Goal: Information Seeking & Learning: Find specific fact

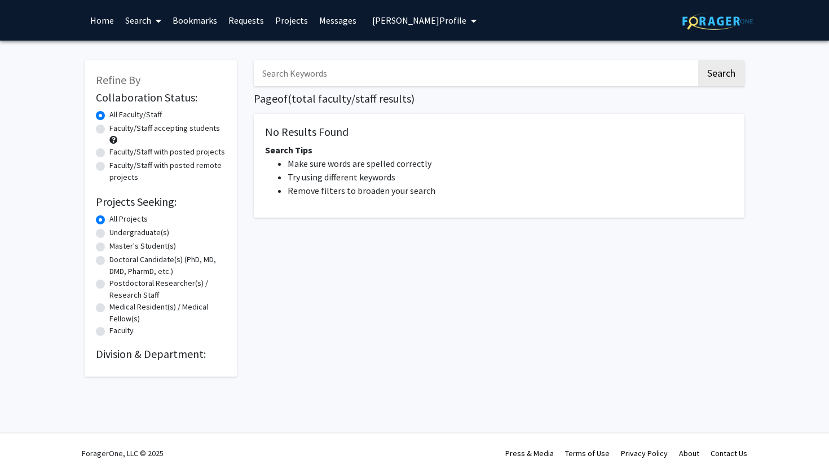
radio input "false"
radio input "true"
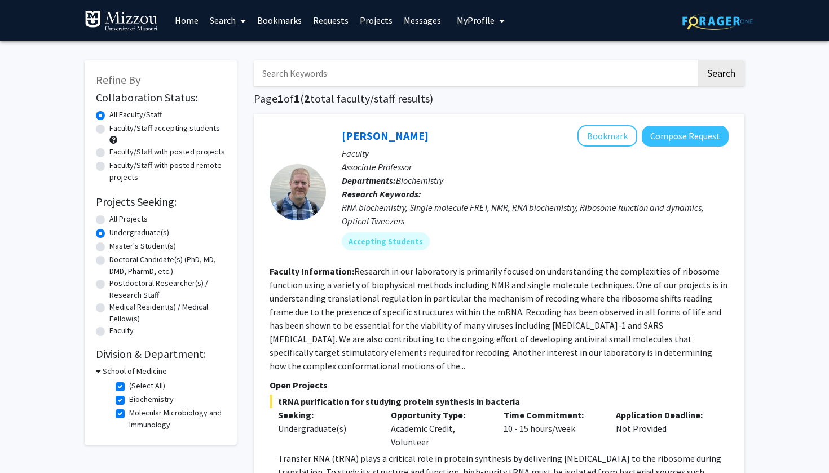
click at [187, 23] on link "Home" at bounding box center [186, 20] width 35 height 39
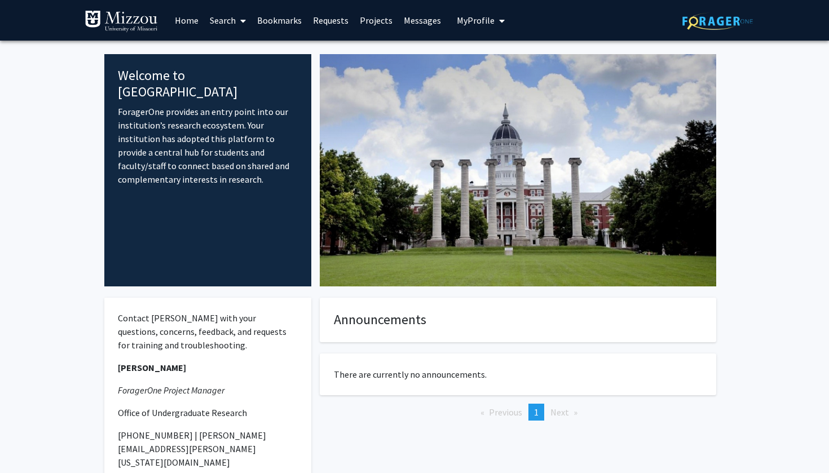
click at [221, 23] on link "Search" at bounding box center [227, 20] width 47 height 39
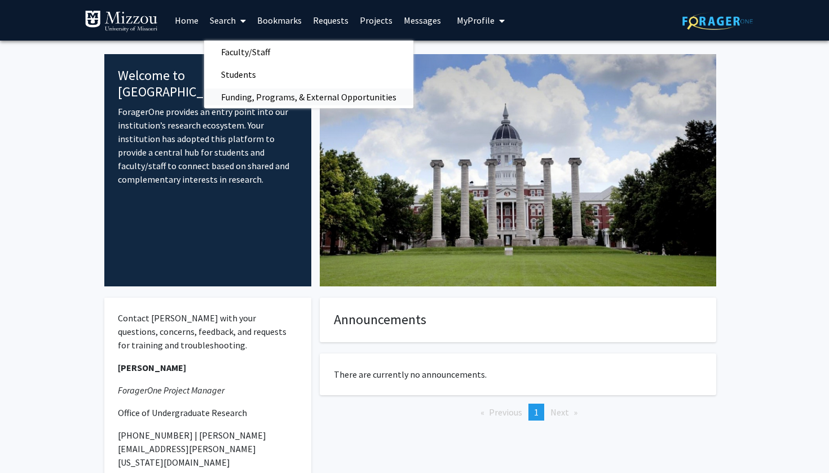
click at [256, 101] on span "Funding, Programs, & External Opportunities" at bounding box center [308, 97] width 209 height 23
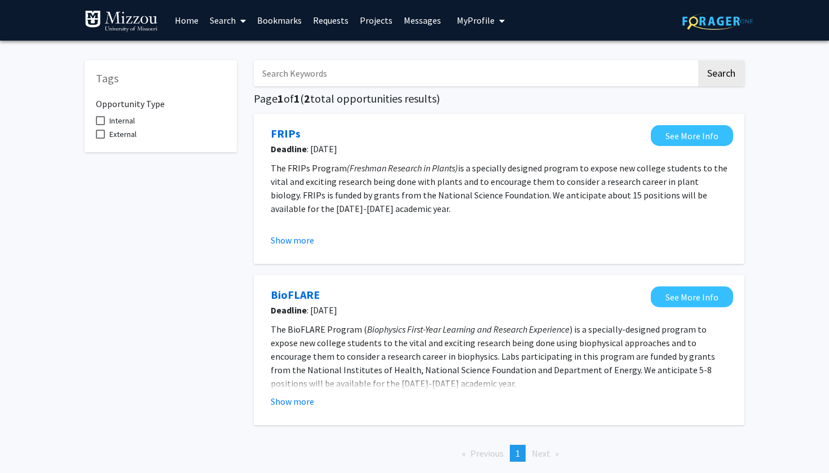
click at [240, 15] on span at bounding box center [241, 20] width 10 height 39
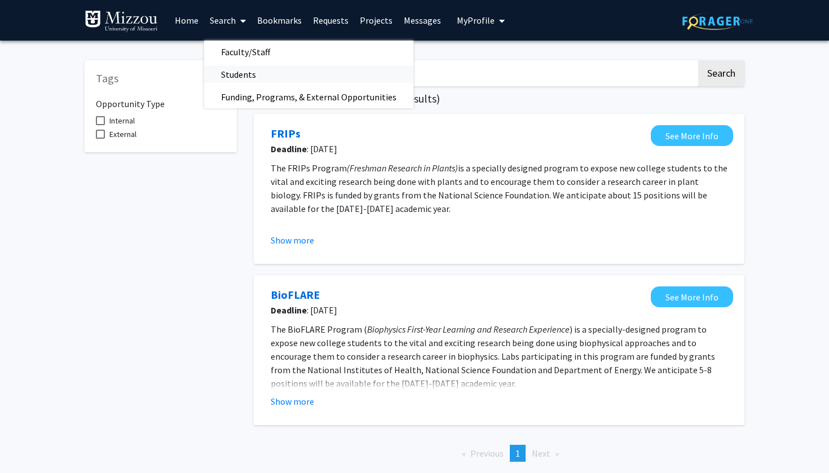
click at [262, 72] on span "Students" at bounding box center [238, 74] width 69 height 23
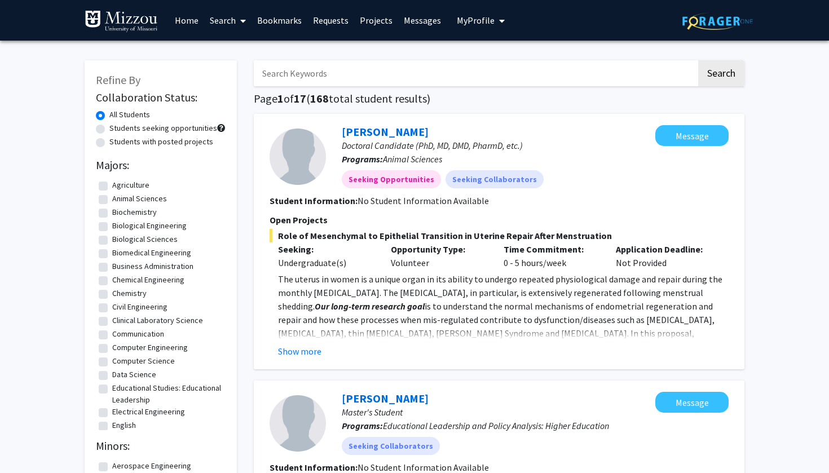
click at [109, 126] on label "Students seeking opportunities" at bounding box center [163, 128] width 108 height 12
click at [109, 126] on input "Students seeking opportunities" at bounding box center [112, 125] width 7 height 7
radio input "true"
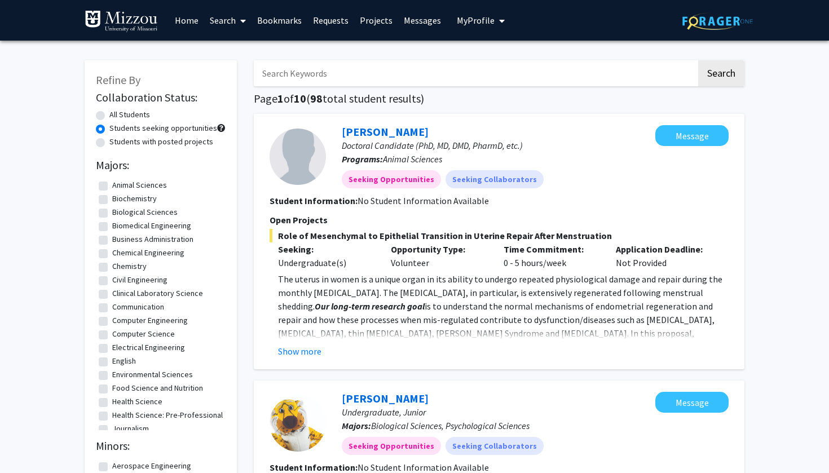
click at [234, 25] on link "Search" at bounding box center [227, 20] width 47 height 39
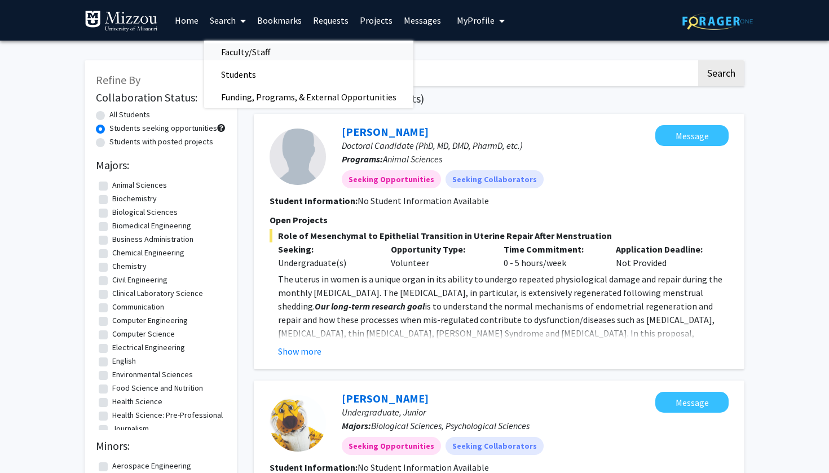
click at [235, 56] on span "Faculty/Staff" at bounding box center [245, 52] width 83 height 23
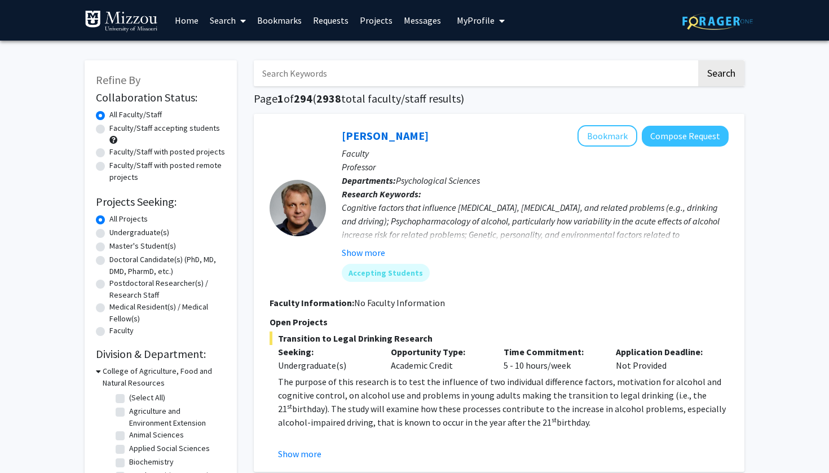
click at [109, 232] on label "Undergraduate(s)" at bounding box center [139, 233] width 60 height 12
click at [109, 232] on input "Undergraduate(s)" at bounding box center [112, 230] width 7 height 7
radio input "true"
click at [109, 221] on label "All Projects" at bounding box center [128, 219] width 38 height 12
click at [109, 221] on input "All Projects" at bounding box center [112, 216] width 7 height 7
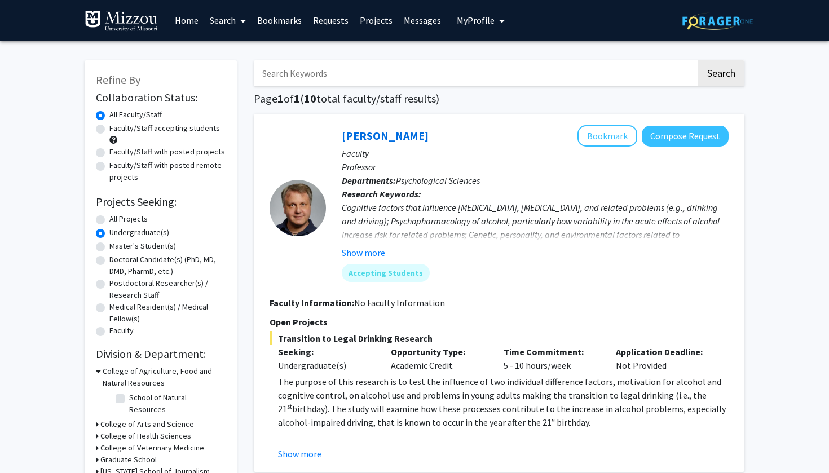
radio input "true"
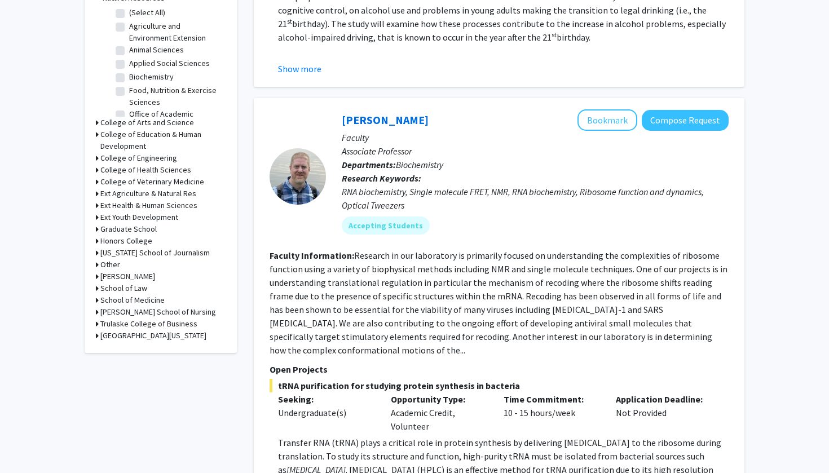
scroll to position [399, 0]
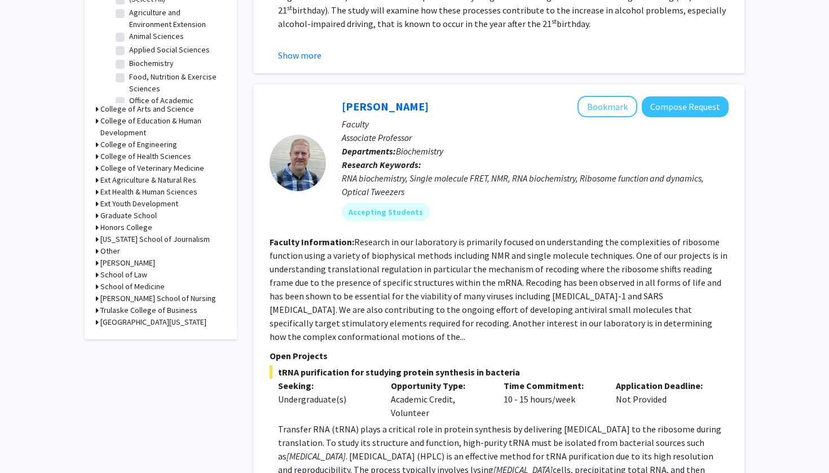
click at [113, 284] on h3 "School of Medicine" at bounding box center [132, 287] width 64 height 12
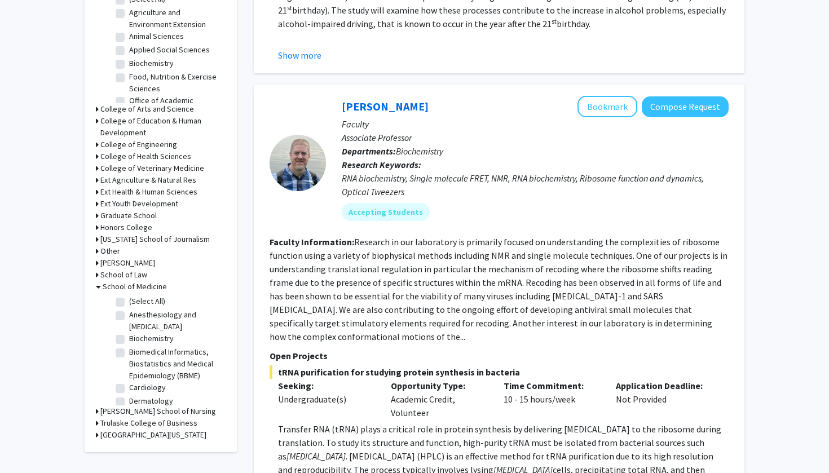
click at [129, 308] on label "(Select All)" at bounding box center [147, 302] width 36 height 12
click at [129, 303] on input "(Select All)" at bounding box center [132, 299] width 7 height 7
checkbox input "true"
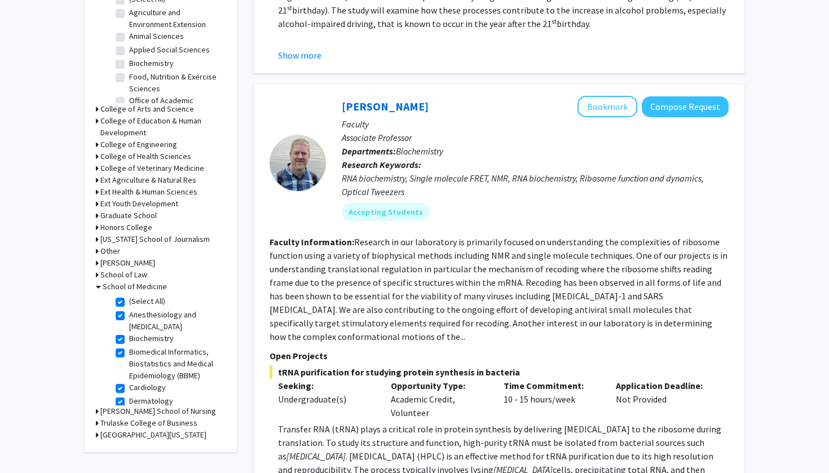
checkbox input "true"
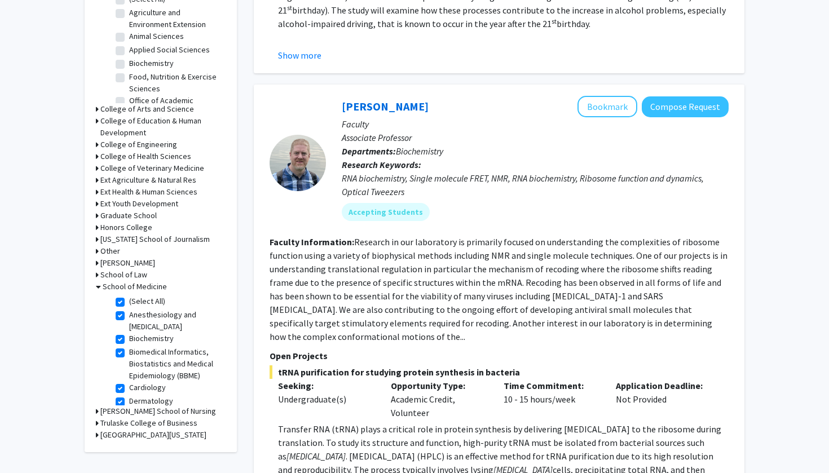
checkbox input "true"
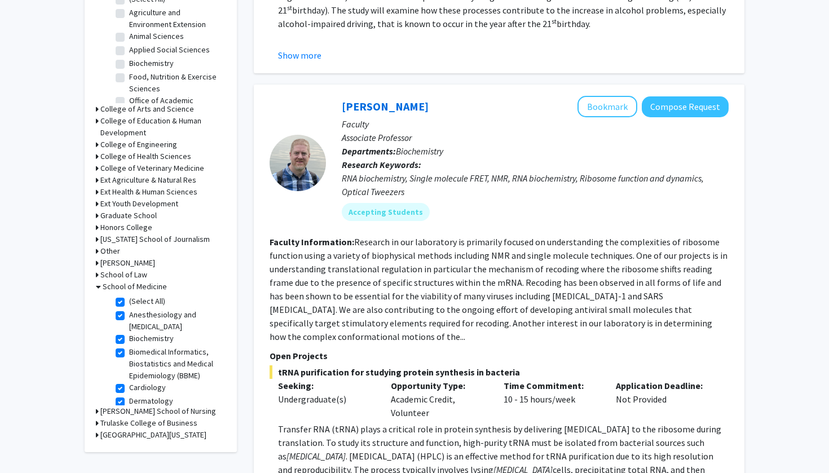
checkbox input "true"
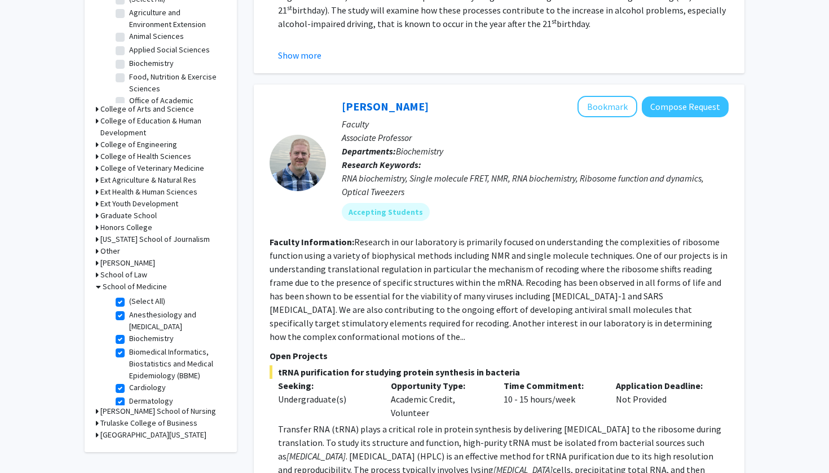
checkbox input "true"
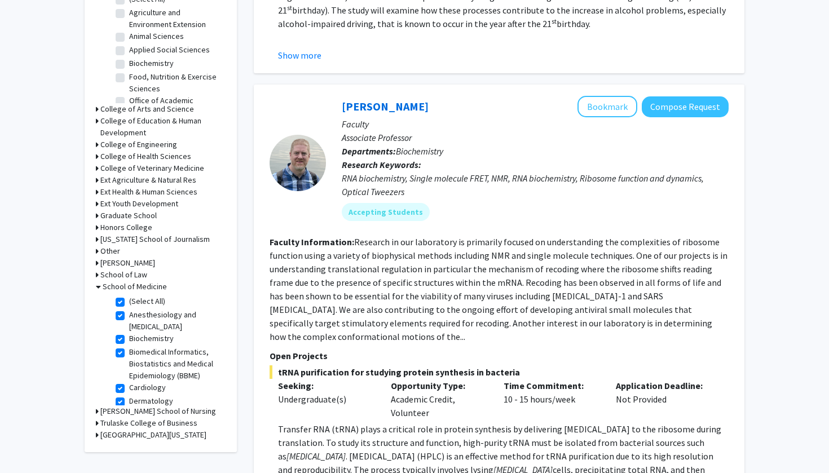
checkbox input "true"
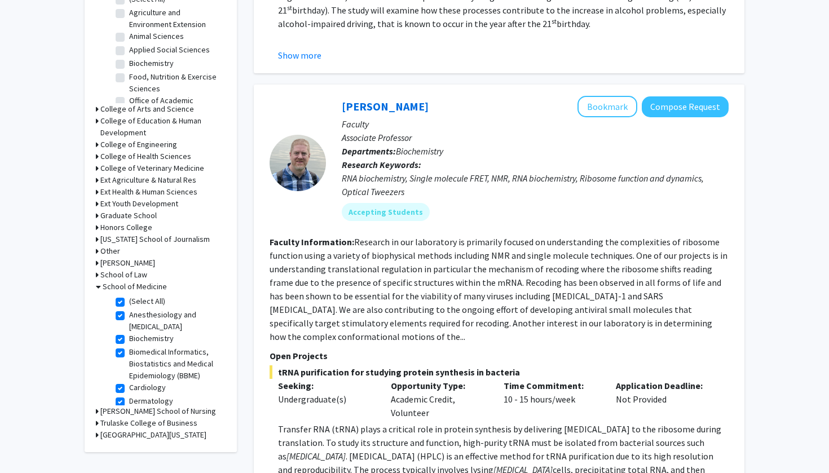
checkbox input "true"
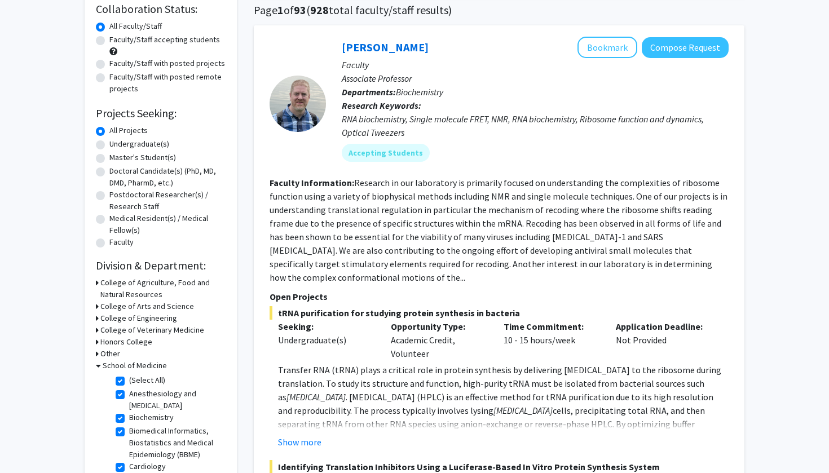
scroll to position [89, 0]
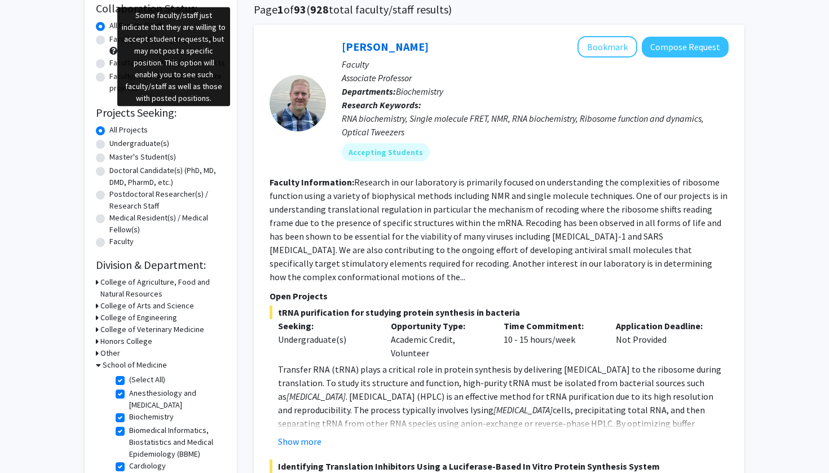
click at [115, 54] on span at bounding box center [113, 51] width 8 height 8
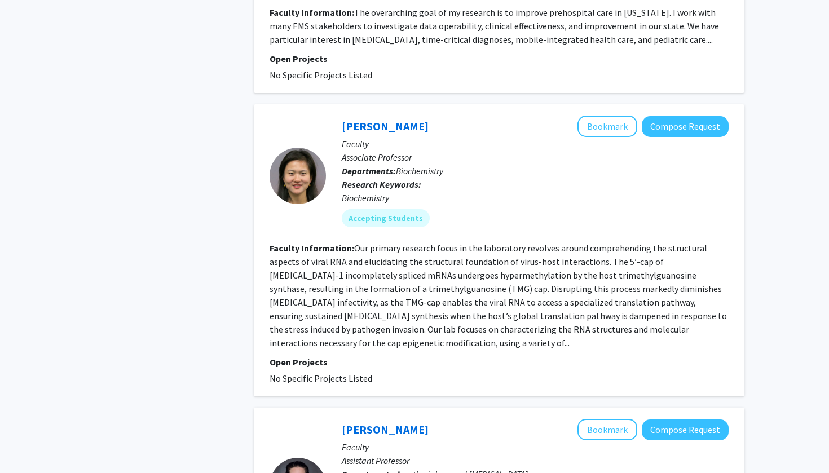
scroll to position [3159, 0]
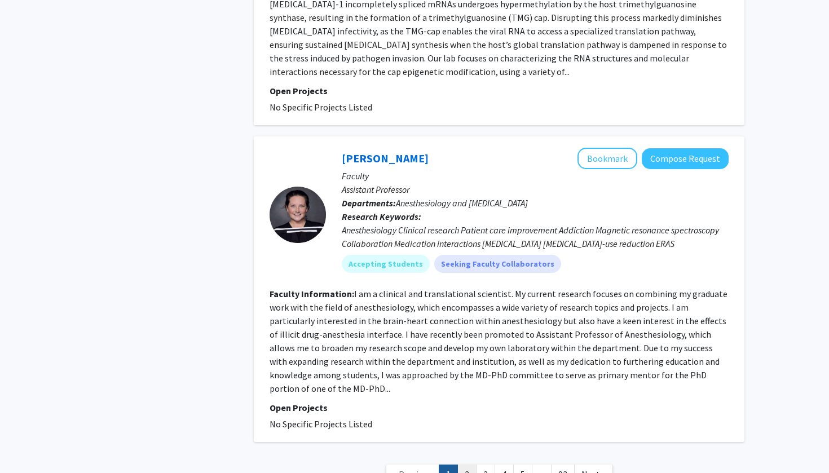
click at [461, 465] on link "2" at bounding box center [467, 475] width 19 height 20
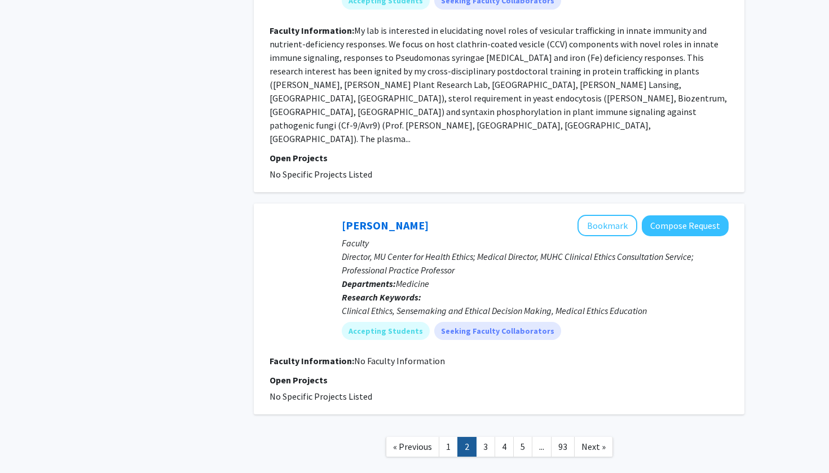
scroll to position [2497, 0]
click at [452, 438] on link "1" at bounding box center [448, 448] width 19 height 20
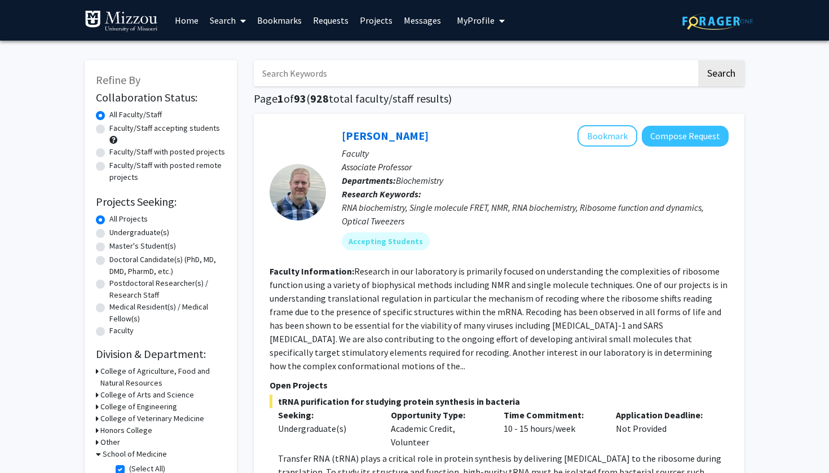
click at [156, 235] on label "Undergraduate(s)" at bounding box center [139, 233] width 60 height 12
click at [117, 234] on input "Undergraduate(s)" at bounding box center [112, 230] width 7 height 7
radio input "true"
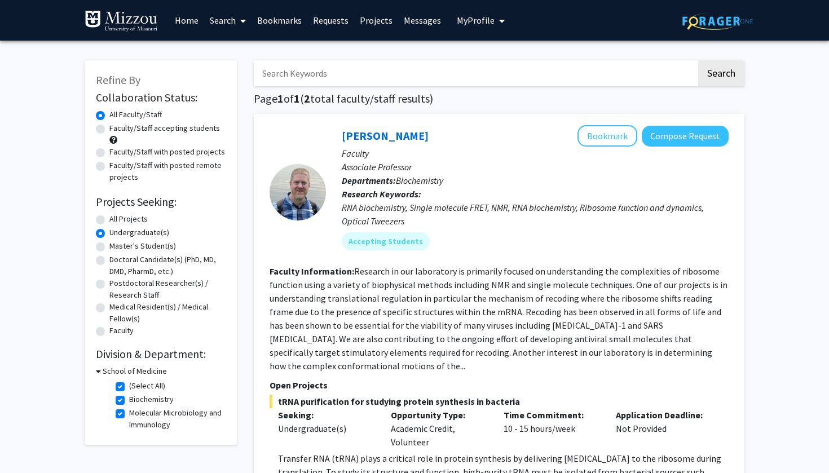
click at [129, 389] on label "(Select All)" at bounding box center [147, 386] width 36 height 12
click at [129, 388] on input "(Select All)" at bounding box center [132, 383] width 7 height 7
checkbox input "false"
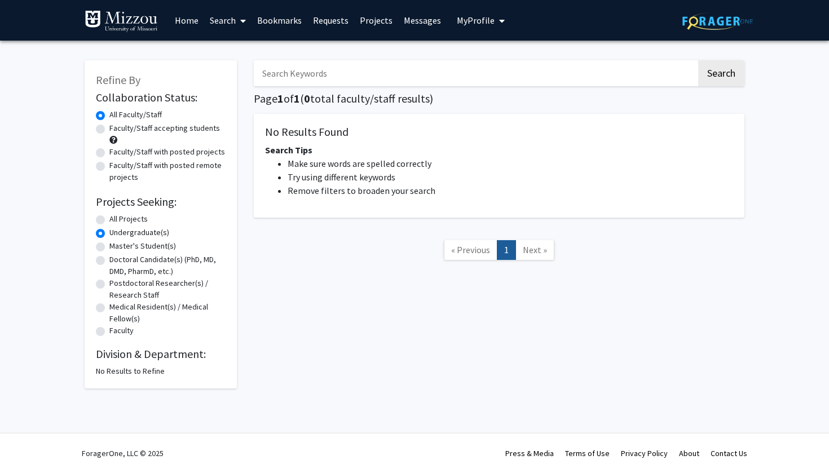
click at [109, 223] on label "All Projects" at bounding box center [128, 219] width 38 height 12
click at [109, 221] on input "All Projects" at bounding box center [112, 216] width 7 height 7
radio input "true"
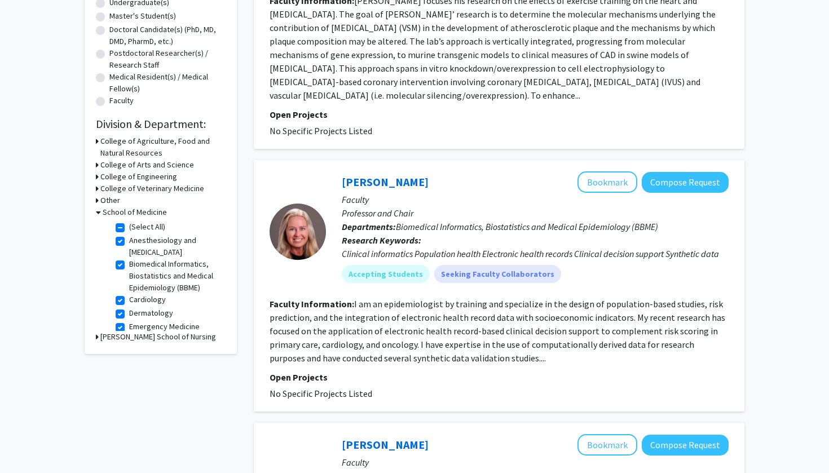
scroll to position [240, 0]
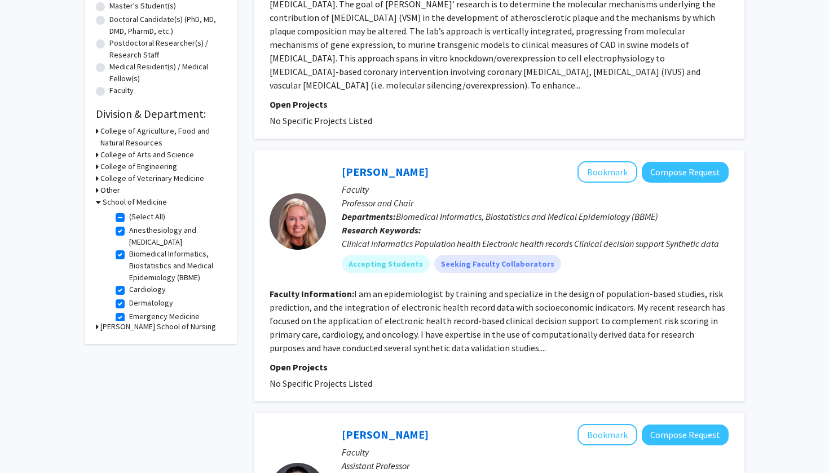
click at [129, 218] on label "(Select All)" at bounding box center [147, 217] width 36 height 12
click at [129, 218] on input "(Select All)" at bounding box center [132, 214] width 7 height 7
checkbox input "false"
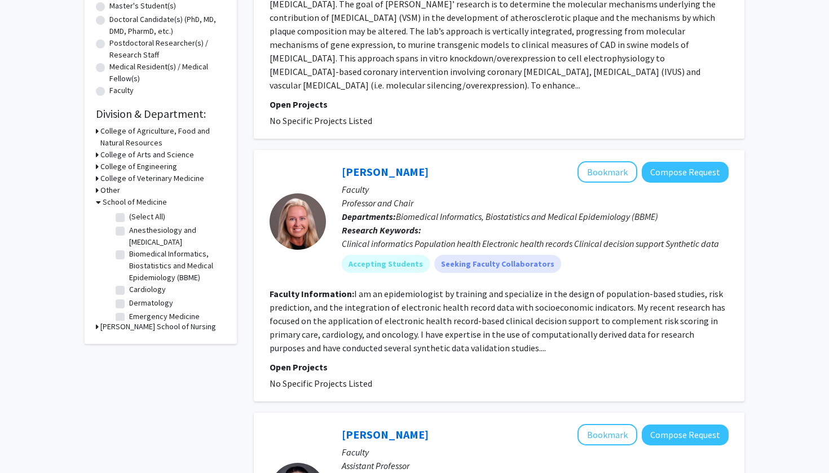
checkbox input "false"
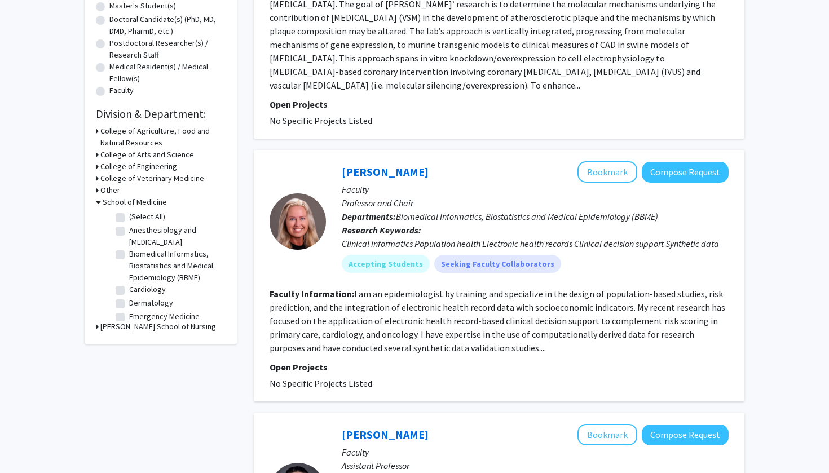
checkbox input "false"
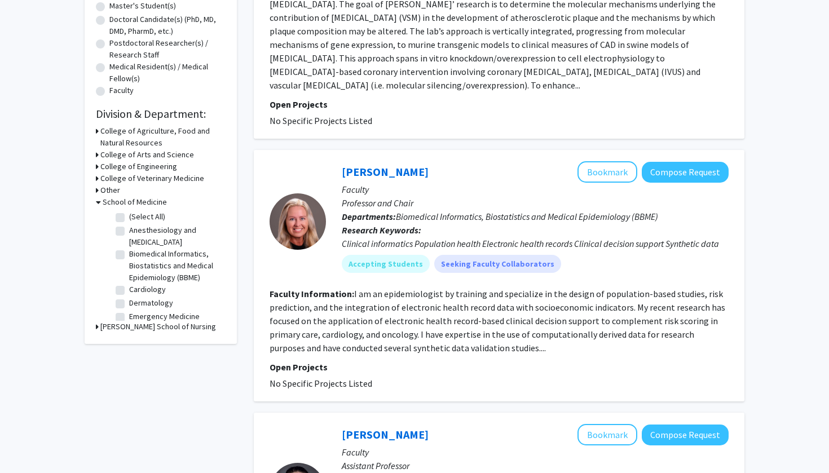
checkbox input "false"
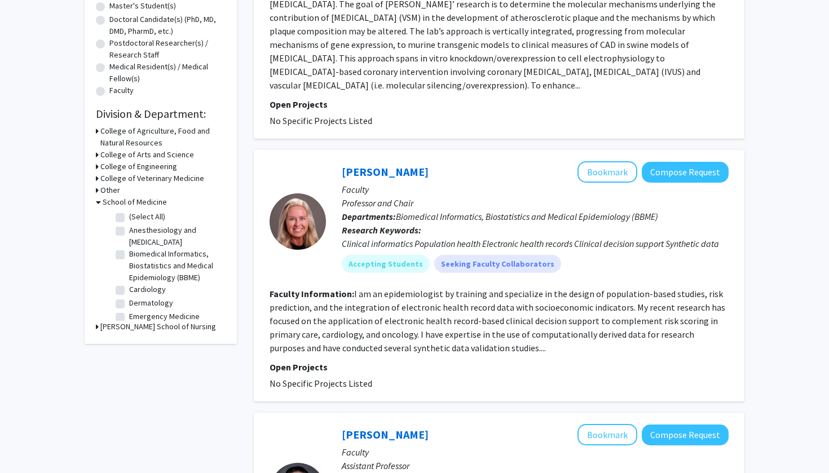
checkbox input "false"
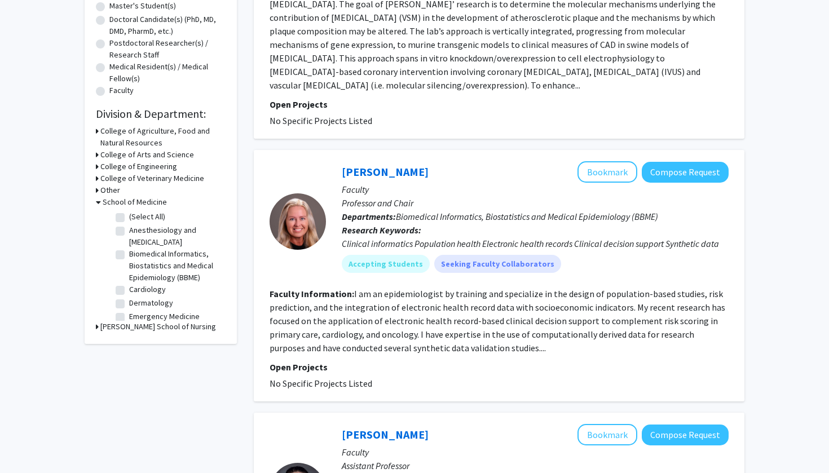
checkbox input "false"
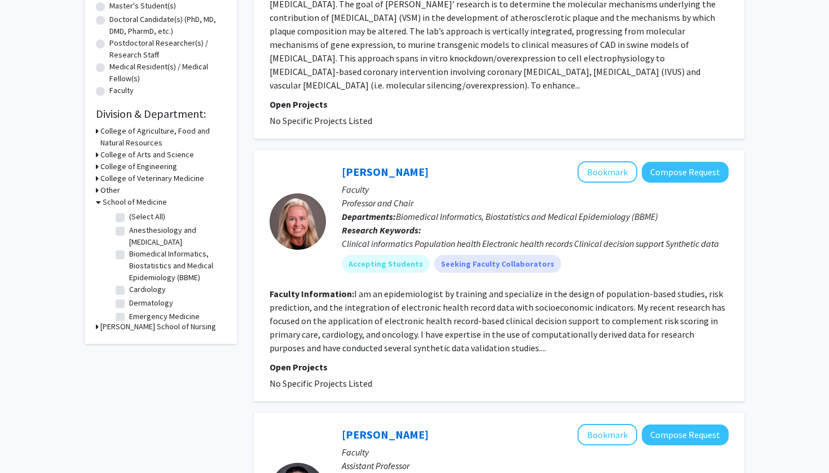
checkbox input "false"
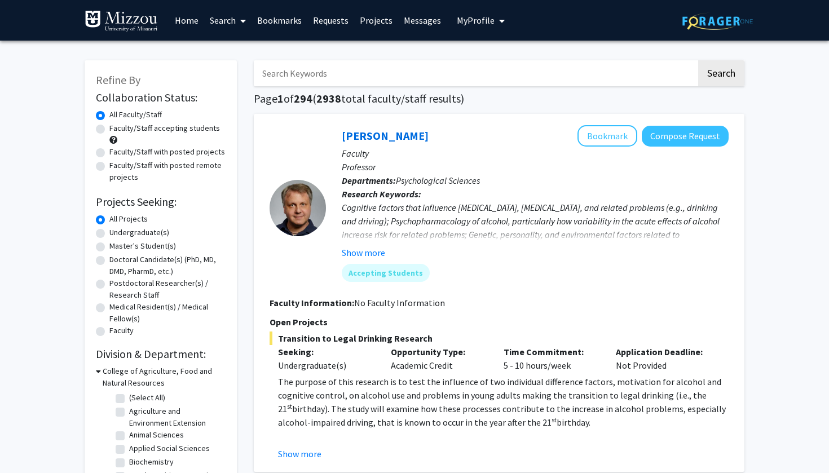
click at [355, 74] on input "Search Keywords" at bounding box center [475, 73] width 443 height 26
type input "v"
type input "[PERSON_NAME]"
click at [721, 75] on button "Search" at bounding box center [722, 73] width 46 height 26
